Goal: Task Accomplishment & Management: Manage account settings

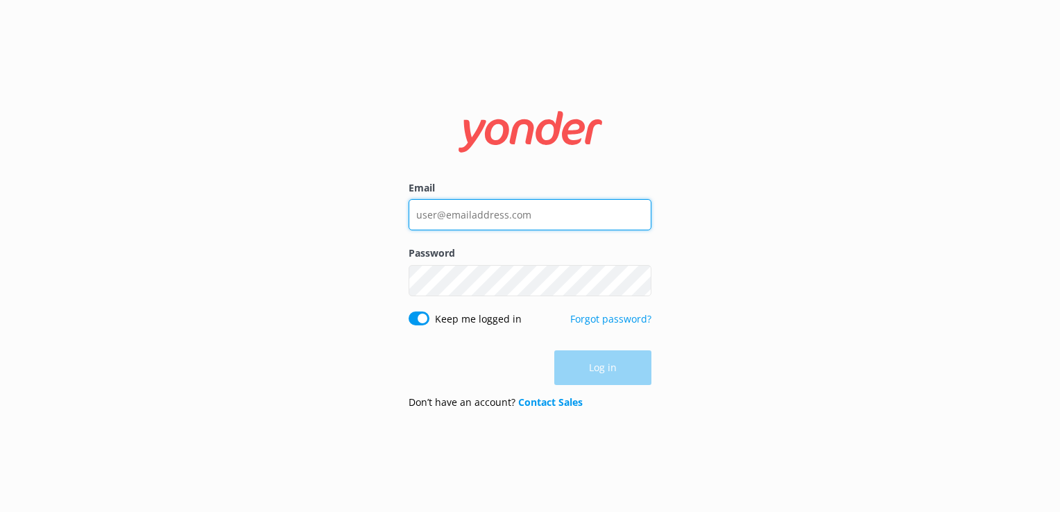
type input "[EMAIL_ADDRESS][DOMAIN_NAME]"
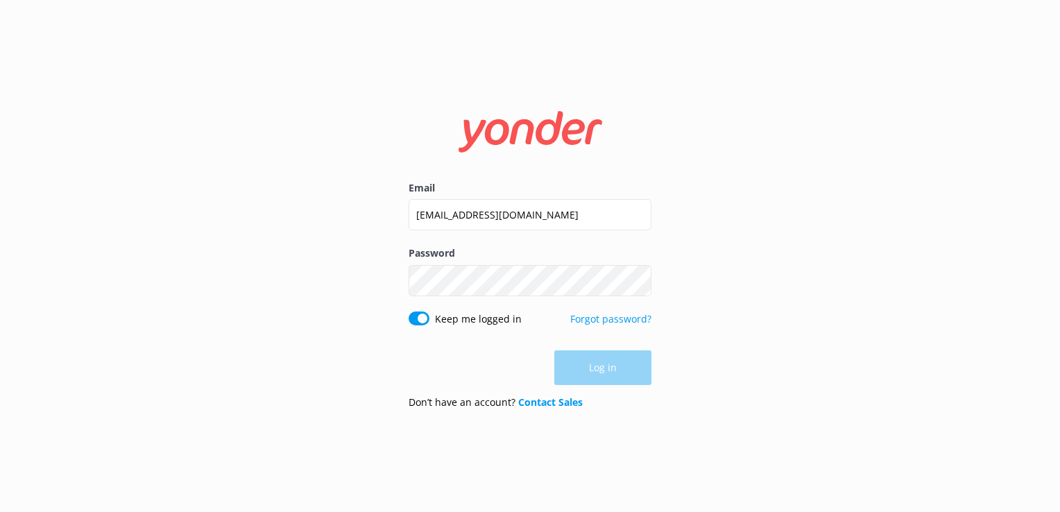
click at [612, 371] on div "Log in" at bounding box center [530, 367] width 243 height 35
click at [612, 371] on button "Log in" at bounding box center [602, 368] width 97 height 35
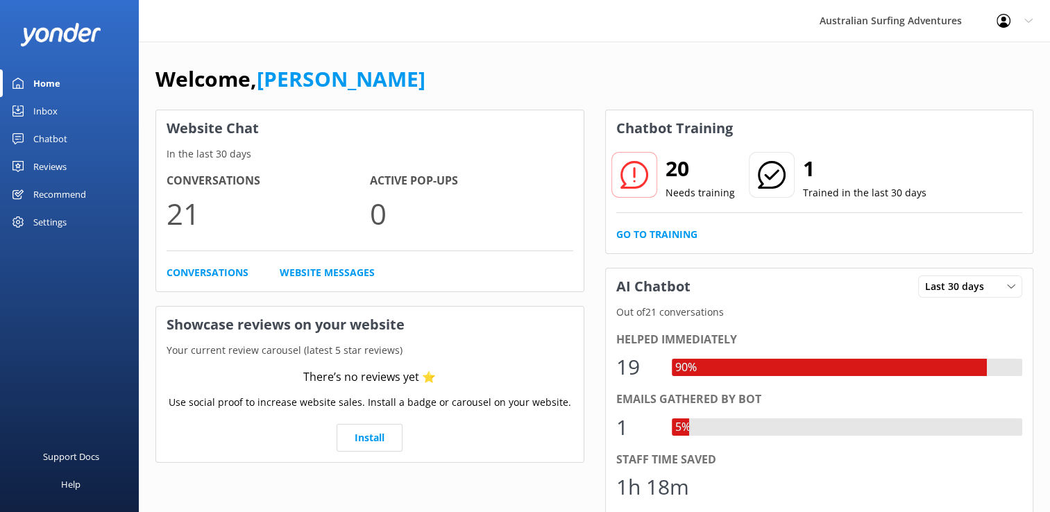
click at [44, 111] on div "Inbox" at bounding box center [45, 111] width 24 height 28
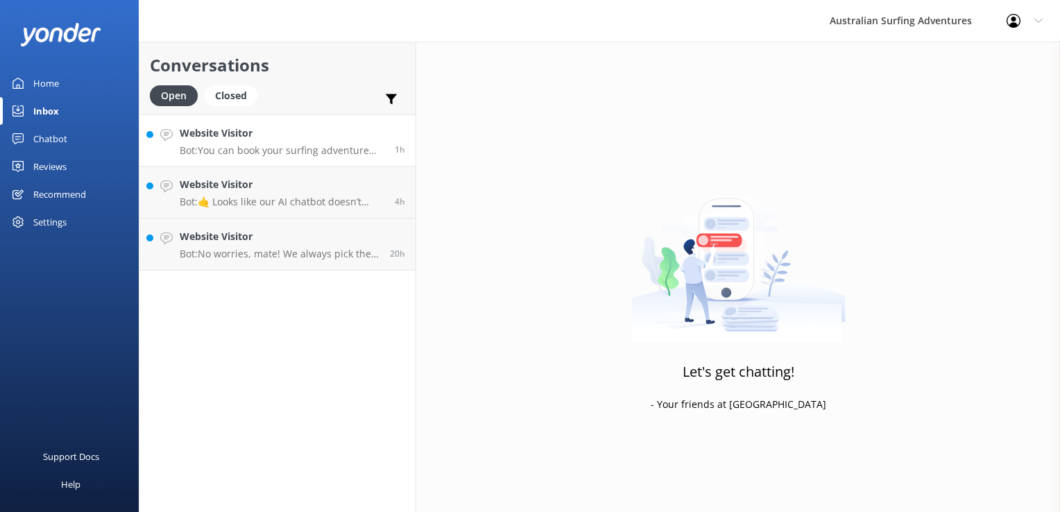
click at [260, 153] on p "Bot: You can book your surfing adventure online at [URL][DOMAIN_NAME]. Just hea…" at bounding box center [282, 150] width 205 height 12
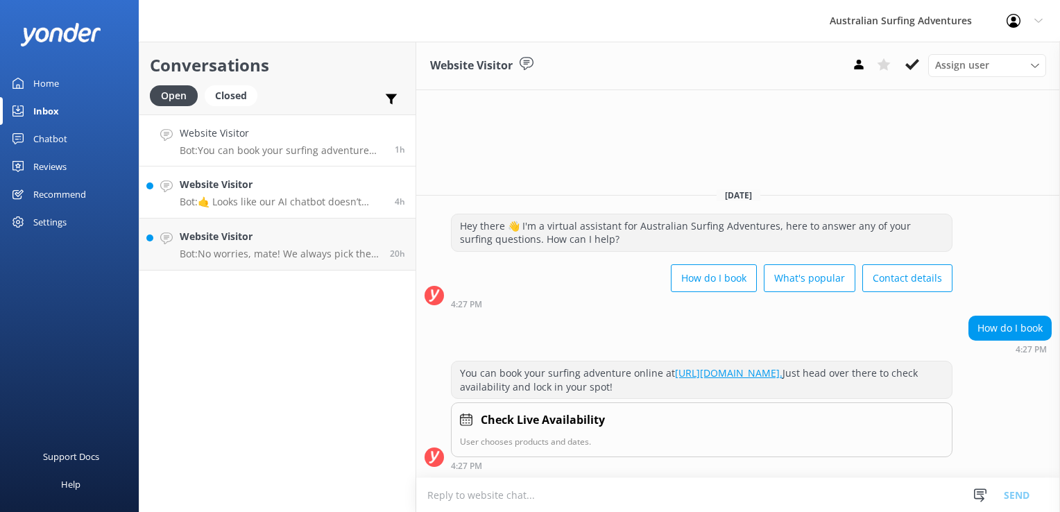
click at [222, 173] on link "Website Visitor Bot: 🤙 Looks like our AI chatbot doesn’t have the answer to you…" at bounding box center [277, 193] width 276 height 52
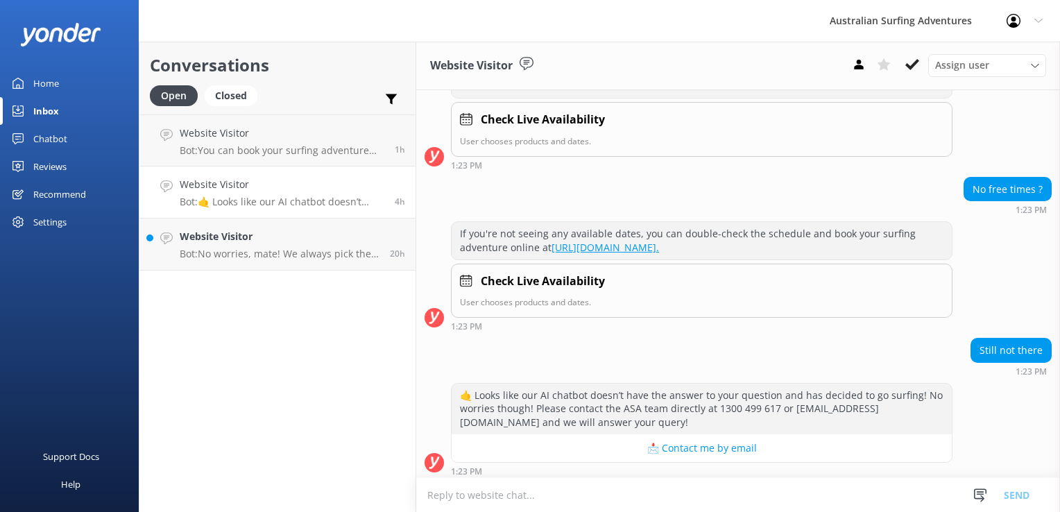
scroll to position [216, 0]
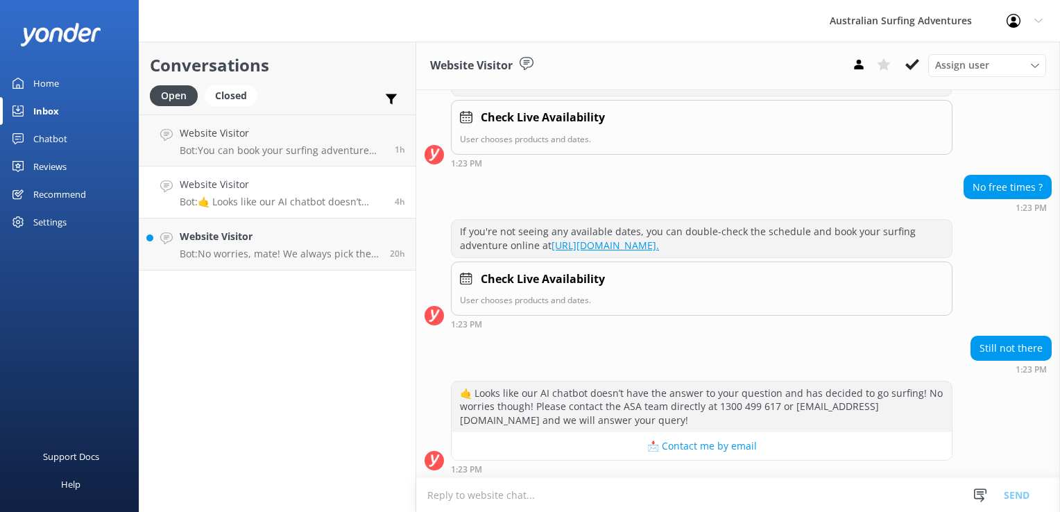
click at [518, 493] on textarea at bounding box center [738, 495] width 644 height 34
click at [700, 448] on button "📩 Contact me by email" at bounding box center [702, 446] width 500 height 28
click at [256, 248] on p "Bot: No worries, mate! We always pick the best beach for learning to surf based…" at bounding box center [280, 254] width 200 height 12
